Goal: Task Accomplishment & Management: Complete application form

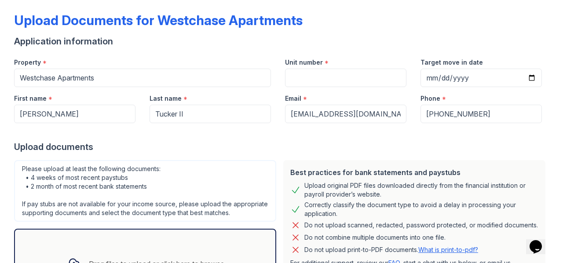
scroll to position [39, 0]
click at [522, 80] on input "Target move in date" at bounding box center [480, 77] width 121 height 18
type input "2025-09-13"
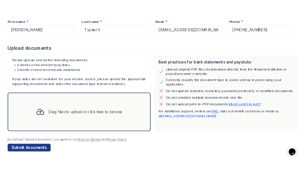
scroll to position [137, 0]
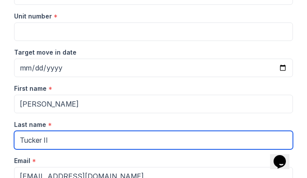
click at [206, 144] on input "Tucker II" at bounding box center [153, 140] width 279 height 18
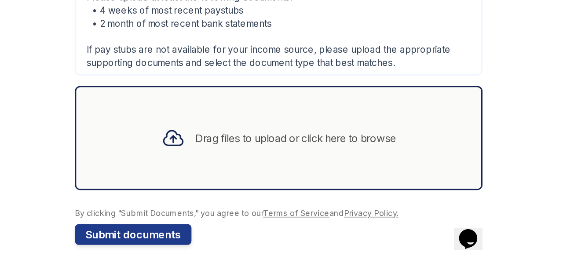
scroll to position [539, 0]
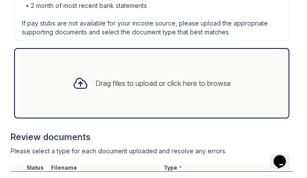
click at [252, 90] on div "Drag files to upload or click here to browse" at bounding box center [151, 83] width 275 height 70
click at [200, 88] on div "Drag files to upload or click here to browse" at bounding box center [162, 83] width 135 height 11
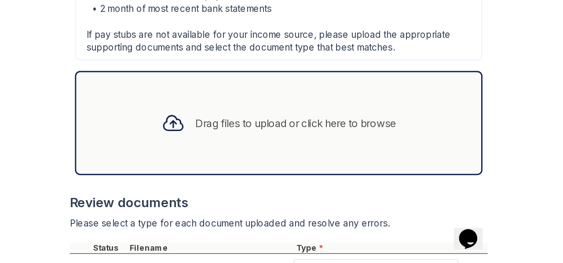
scroll to position [291, 0]
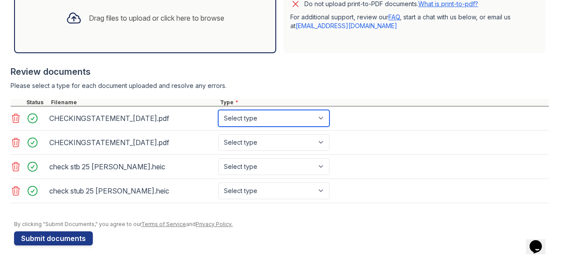
click at [322, 118] on select "Select type Paystub Bank Statement Offer Letter Tax Documents Benefit Award Let…" at bounding box center [273, 118] width 111 height 17
select select "bank_statement"
click at [218, 111] on select "Select type Paystub Bank Statement Offer Letter Tax Documents Benefit Award Let…" at bounding box center [273, 118] width 111 height 17
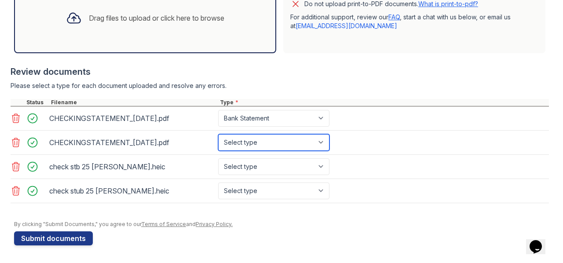
click at [324, 140] on select "Select type Paystub Bank Statement Offer Letter Tax Documents Benefit Award Let…" at bounding box center [273, 142] width 111 height 17
select select "bank_statement"
click at [218, 135] on select "Select type Paystub Bank Statement Offer Letter Tax Documents Benefit Award Let…" at bounding box center [273, 142] width 111 height 17
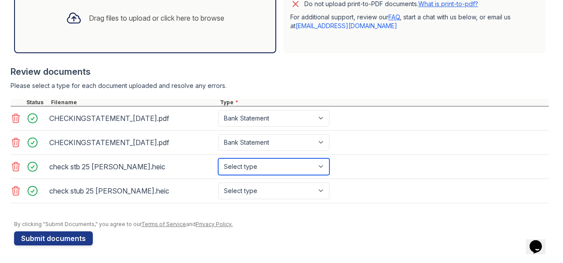
click at [322, 167] on select "Select type Paystub Bank Statement Offer Letter Tax Documents Benefit Award Let…" at bounding box center [273, 166] width 111 height 17
select select "paystub"
click at [218, 159] on select "Select type Paystub Bank Statement Offer Letter Tax Documents Benefit Award Let…" at bounding box center [273, 166] width 111 height 17
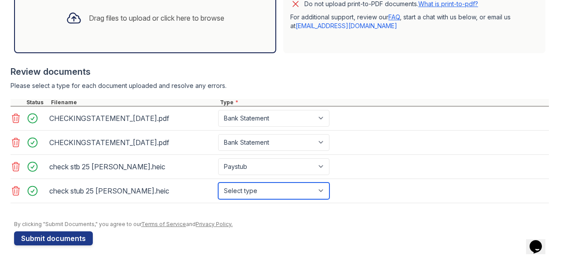
click at [325, 190] on select "Select type Paystub Bank Statement Offer Letter Tax Documents Benefit Award Let…" at bounding box center [273, 191] width 111 height 17
select select "paystub"
click at [218, 183] on select "Select type Paystub Bank Statement Offer Letter Tax Documents Benefit Award Let…" at bounding box center [273, 191] width 111 height 17
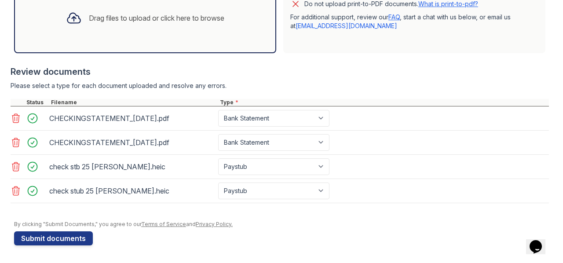
drag, startPoint x: 354, startPoint y: 73, endPoint x: 358, endPoint y: 85, distance: 13.2
click at [358, 85] on div "Review documents Please select a type for each document uploaded and resolve an…" at bounding box center [280, 134] width 538 height 155
click at [358, 85] on div "Please select a type for each document uploaded and resolve any errors." at bounding box center [280, 85] width 538 height 9
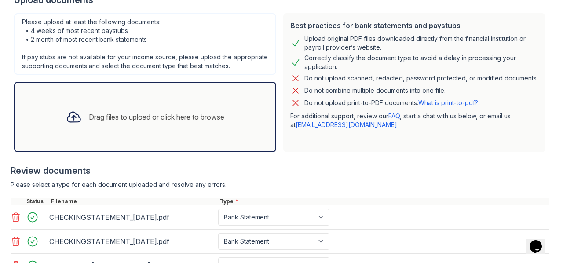
scroll to position [185, 0]
click at [323, 165] on div at bounding box center [280, 160] width 538 height 9
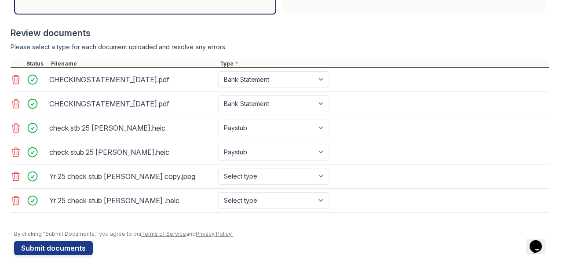
scroll to position [324, 0]
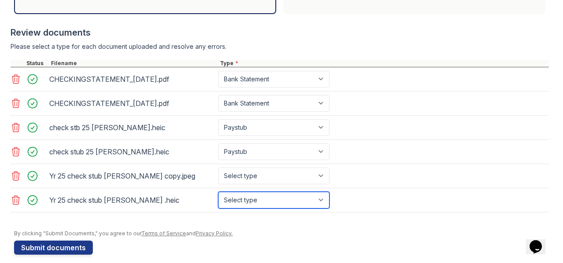
click at [324, 206] on select "Select type Paystub Bank Statement Offer Letter Tax Documents Benefit Award Let…" at bounding box center [273, 200] width 111 height 17
select select "paystub"
click at [218, 197] on select "Select type Paystub Bank Statement Offer Letter Tax Documents Benefit Award Let…" at bounding box center [273, 200] width 111 height 17
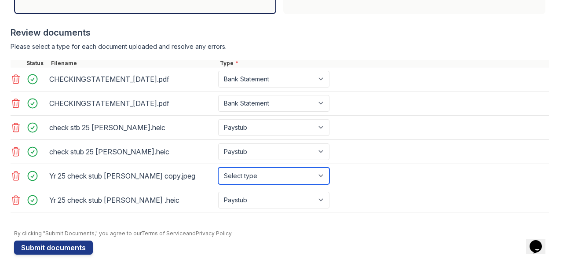
click at [322, 183] on select "Select type Paystub Bank Statement Offer Letter Tax Documents Benefit Award Let…" at bounding box center [273, 176] width 111 height 17
select select "paystub"
click at [218, 174] on select "Select type Paystub Bank Statement Offer Letter Tax Documents Benefit Award Let…" at bounding box center [273, 176] width 111 height 17
click at [278, 230] on div at bounding box center [281, 225] width 535 height 9
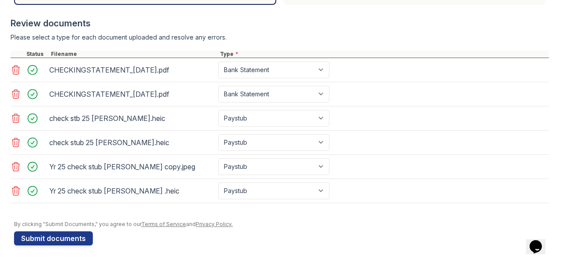
click at [69, 244] on button "Submit documents" at bounding box center [53, 238] width 79 height 14
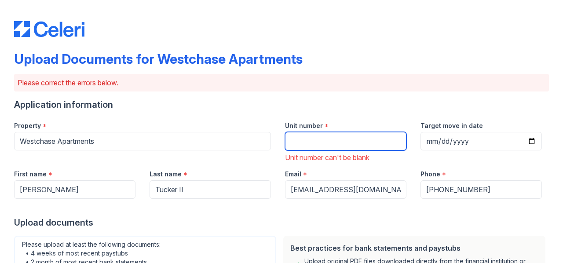
click at [343, 141] on input "Unit number" at bounding box center [345, 141] width 121 height 18
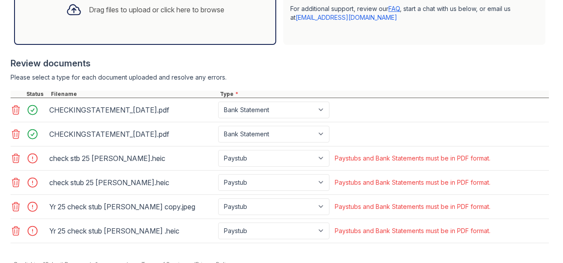
scroll to position [375, 0]
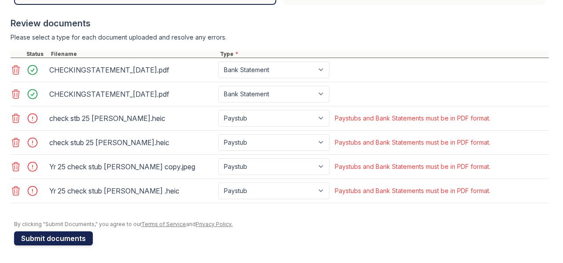
type input "955B"
click at [85, 237] on button "Submit documents" at bounding box center [53, 238] width 79 height 14
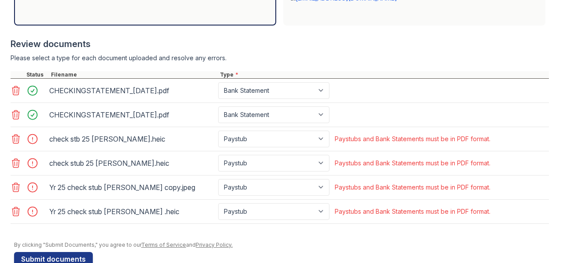
scroll to position [338, 0]
click at [17, 142] on icon at bounding box center [15, 138] width 7 height 9
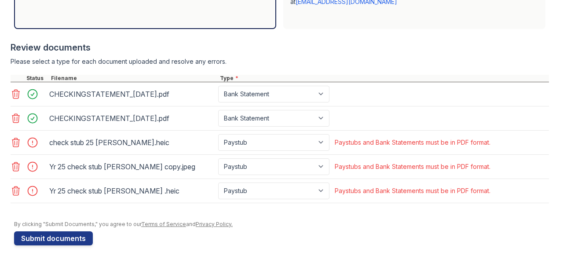
click at [17, 146] on icon at bounding box center [15, 142] width 7 height 9
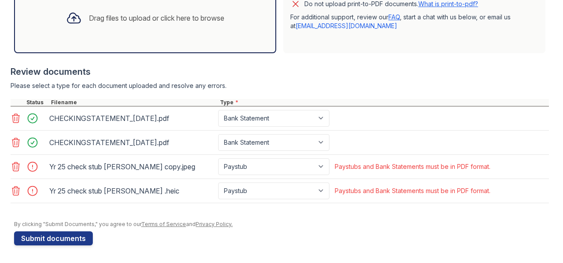
click at [17, 146] on icon at bounding box center [15, 142] width 7 height 9
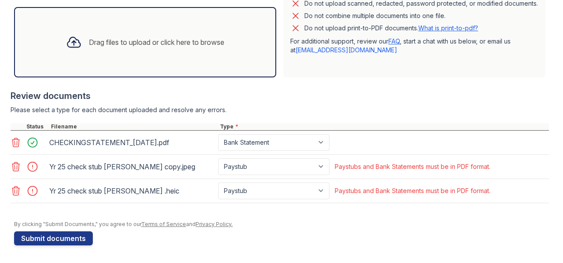
click at [16, 165] on icon at bounding box center [16, 166] width 11 height 11
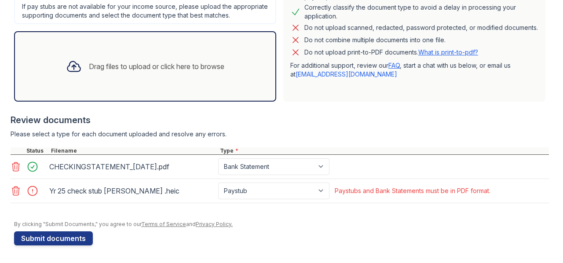
scroll to position [268, 0]
click at [16, 191] on icon at bounding box center [16, 191] width 11 height 11
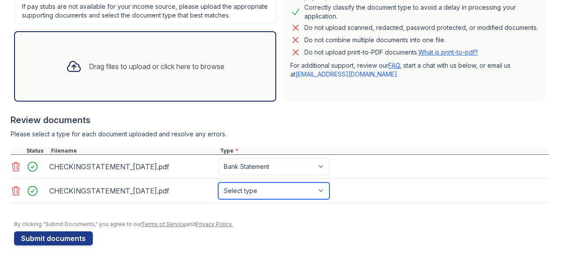
click at [325, 188] on select "Select type Paystub Bank Statement Offer Letter Tax Documents Benefit Award Let…" at bounding box center [273, 191] width 111 height 17
select select "bank_statement"
click at [218, 183] on select "Select type Paystub Bank Statement Offer Letter Tax Documents Benefit Award Let…" at bounding box center [273, 191] width 111 height 17
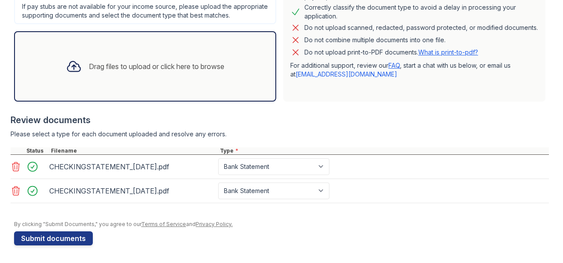
click at [374, 119] on div "Review documents" at bounding box center [280, 120] width 538 height 12
click at [84, 243] on button "Submit documents" at bounding box center [53, 238] width 79 height 14
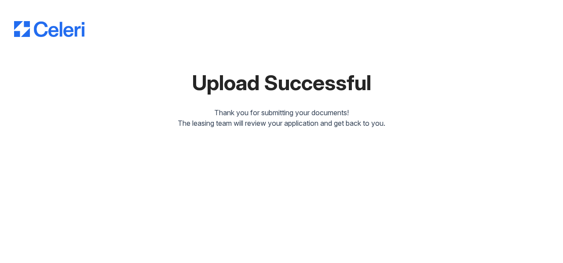
click at [131, 197] on div "Upload Successful Thank you for submitting your documents! The leasing team wil…" at bounding box center [281, 131] width 563 height 263
click at [133, 195] on div "Upload Successful Thank you for submitting your documents! The leasing team wil…" at bounding box center [281, 131] width 563 height 263
click at [130, 194] on div "Upload Successful Thank you for submitting your documents! The leasing team wil…" at bounding box center [281, 131] width 563 height 263
click at [131, 191] on div "Upload Successful Thank you for submitting your documents! The leasing team wil…" at bounding box center [281, 131] width 563 height 263
click at [133, 197] on div "Upload Successful Thank you for submitting your documents! The leasing team wil…" at bounding box center [281, 131] width 563 height 263
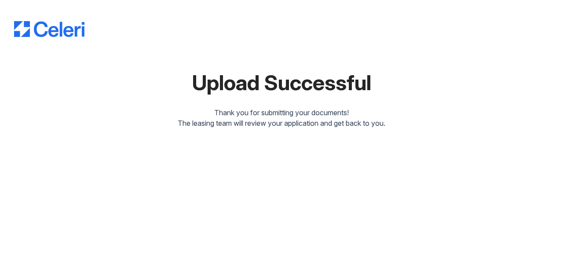
click at [134, 195] on div "Upload Successful Thank you for submitting your documents! The leasing team wil…" at bounding box center [281, 131] width 563 height 263
click at [134, 194] on div "Upload Successful Thank you for submitting your documents! The leasing team wil…" at bounding box center [281, 131] width 563 height 263
click at [141, 191] on div "Upload Successful Thank you for submitting your documents! The leasing team wil…" at bounding box center [281, 131] width 563 height 263
click at [141, 195] on div "Upload Successful Thank you for submitting your documents! The leasing team wil…" at bounding box center [281, 131] width 563 height 263
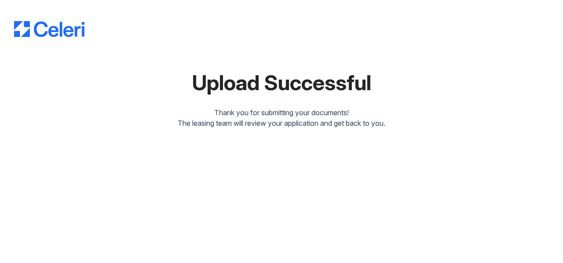
click at [141, 195] on div "Upload Successful Thank you for submitting your documents! The leasing team wil…" at bounding box center [281, 131] width 563 height 263
click at [144, 194] on div "Upload Successful Thank you for submitting your documents! The leasing team wil…" at bounding box center [281, 131] width 563 height 263
click at [147, 188] on div "Upload Successful Thank you for submitting your documents! The leasing team wil…" at bounding box center [281, 131] width 563 height 263
click at [151, 185] on div "Upload Successful Thank you for submitting your documents! The leasing team wil…" at bounding box center [281, 131] width 563 height 263
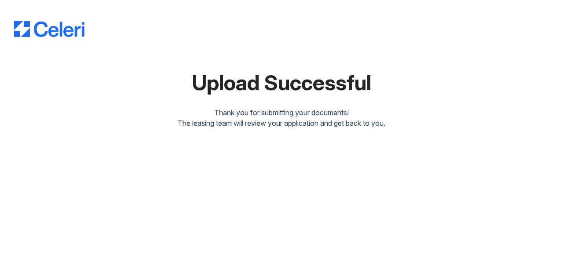
click at [200, 151] on div "Upload Successful Thank you for submitting your documents! The leasing team wil…" at bounding box center [281, 131] width 563 height 263
click at [246, 65] on div "Upload Successful Thank you for submitting your documents! The leasing team wil…" at bounding box center [281, 66] width 535 height 125
click at [179, 176] on div "Upload Successful Thank you for submitting your documents! The leasing team wil…" at bounding box center [281, 131] width 563 height 263
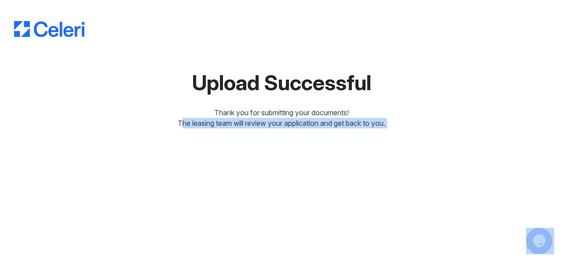
click at [179, 176] on div "Upload Successful Thank you for submitting your documents! The leasing team wil…" at bounding box center [281, 131] width 563 height 263
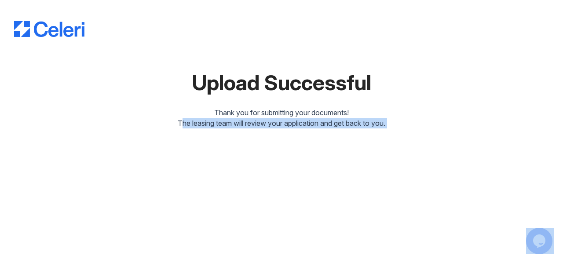
click at [179, 176] on div "Upload Successful Thank you for submitting your documents! The leasing team wil…" at bounding box center [281, 131] width 563 height 263
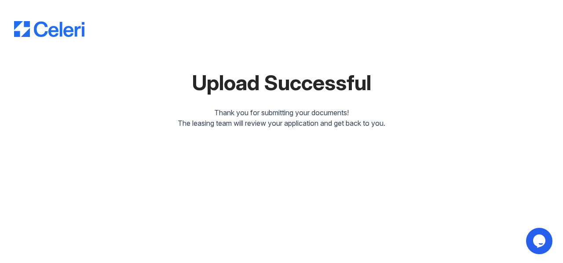
click at [230, 115] on div "Thank you for submitting your documents!" at bounding box center [281, 112] width 535 height 11
click at [409, 80] on div "Upload Successful" at bounding box center [281, 82] width 535 height 21
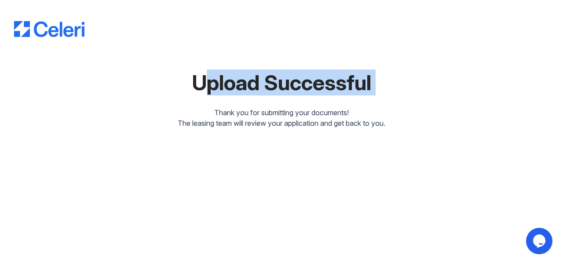
click at [409, 80] on div "Upload Successful" at bounding box center [281, 82] width 535 height 21
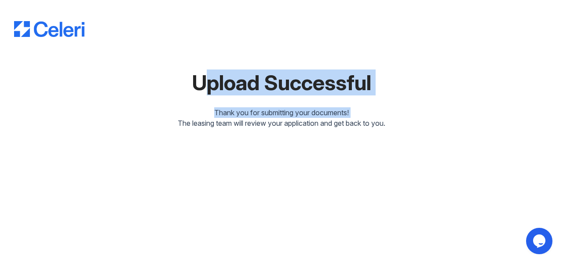
drag, startPoint x: 409, startPoint y: 80, endPoint x: 348, endPoint y: 106, distance: 66.4
click at [348, 106] on div "Upload Successful Thank you for submitting your documents! The leasing team wil…" at bounding box center [281, 66] width 535 height 125
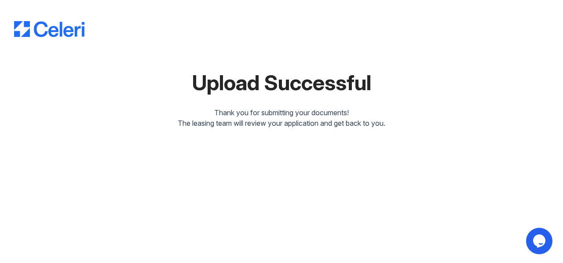
click at [348, 106] on div "Upload Successful Thank you for submitting your documents! The leasing team wil…" at bounding box center [281, 66] width 535 height 125
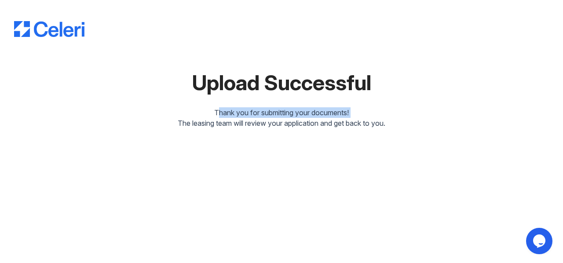
click at [348, 106] on div "Upload Successful Thank you for submitting your documents! The leasing team wil…" at bounding box center [281, 66] width 535 height 125
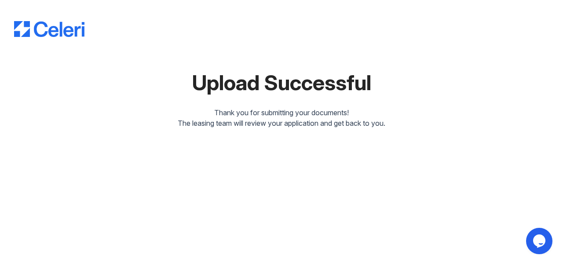
click at [375, 143] on div "Upload Successful Thank you for submitting your documents! The leasing team wil…" at bounding box center [281, 131] width 563 height 263
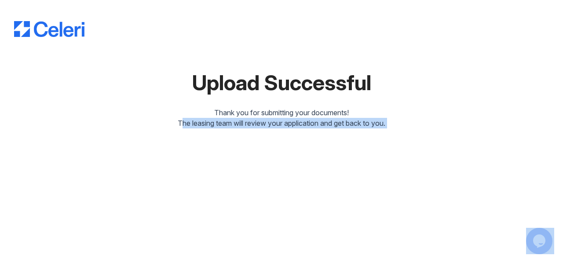
click at [375, 143] on div "Upload Successful Thank you for submitting your documents! The leasing team wil…" at bounding box center [281, 131] width 563 height 263
click at [99, 189] on div "Upload Successful Thank you for submitting your documents! The leasing team wil…" at bounding box center [281, 131] width 563 height 263
click at [103, 191] on div "Upload Successful Thank you for submitting your documents! The leasing team wil…" at bounding box center [281, 131] width 563 height 263
drag, startPoint x: 390, startPoint y: 126, endPoint x: 224, endPoint y: 107, distance: 166.9
click at [224, 107] on div "Upload Successful Thank you for submitting your documents! The leasing team wil…" at bounding box center [281, 66] width 535 height 125
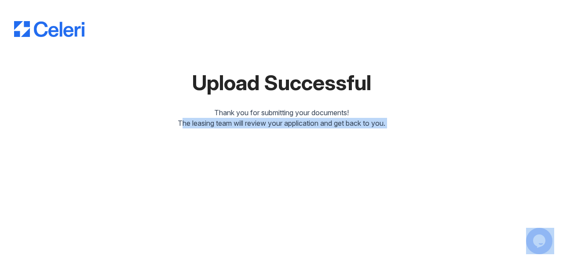
click at [224, 107] on div "Thank you for submitting your documents!" at bounding box center [281, 112] width 535 height 11
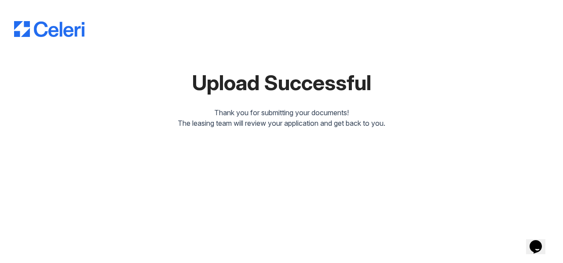
click at [229, 142] on div "Upload Successful Thank you for submitting your documents! The leasing team wil…" at bounding box center [281, 71] width 535 height 142
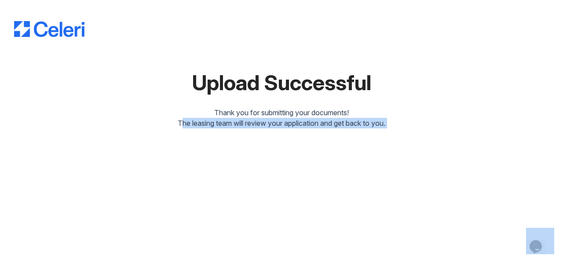
click at [229, 142] on div "Upload Successful Thank you for submitting your documents! The leasing team wil…" at bounding box center [281, 71] width 535 height 142
click at [72, 178] on div "Upload Successful Thank you for submitting your documents! The leasing team wil…" at bounding box center [281, 131] width 563 height 263
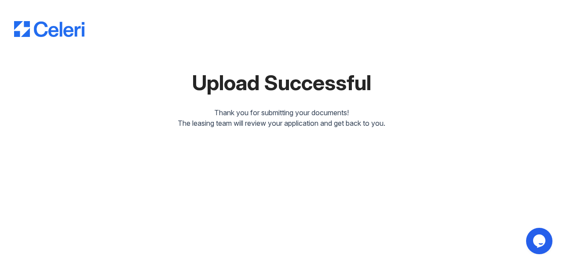
click at [278, 149] on div "Upload Successful Thank you for submitting your documents! The leasing team wil…" at bounding box center [281, 131] width 563 height 263
